Goal: Information Seeking & Learning: Learn about a topic

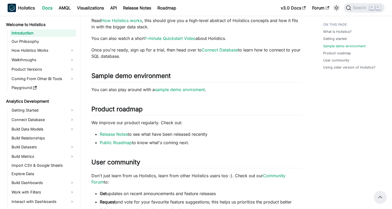
scroll to position [105, 0]
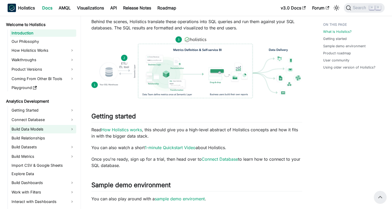
click at [32, 127] on link "Build Data Models" at bounding box center [43, 129] width 66 height 8
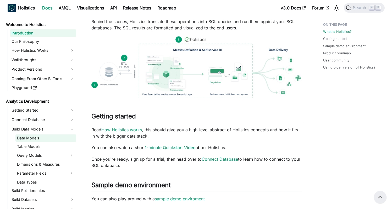
click at [29, 138] on link "Data Models" at bounding box center [45, 137] width 61 height 7
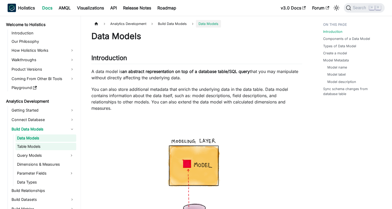
click at [30, 145] on link "Table Models" at bounding box center [45, 146] width 61 height 7
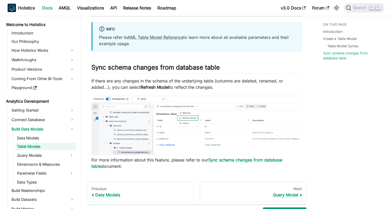
scroll to position [811, 0]
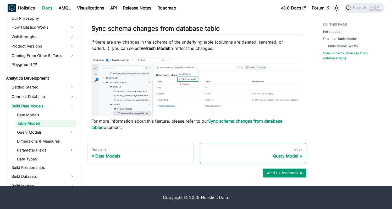
click at [294, 157] on div "Query Model" at bounding box center [253, 155] width 98 height 5
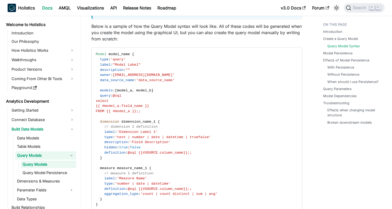
scroll to position [667, 0]
